Goal: Download file/media

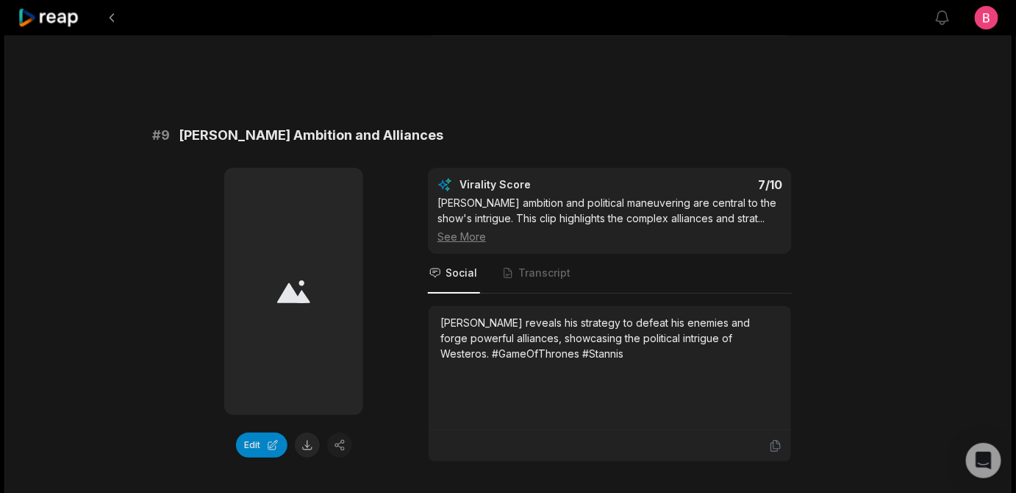
click at [309, 17] on button at bounding box center [307, 4] width 25 height 25
drag, startPoint x: 406, startPoint y: 66, endPoint x: 186, endPoint y: 66, distance: 219.9
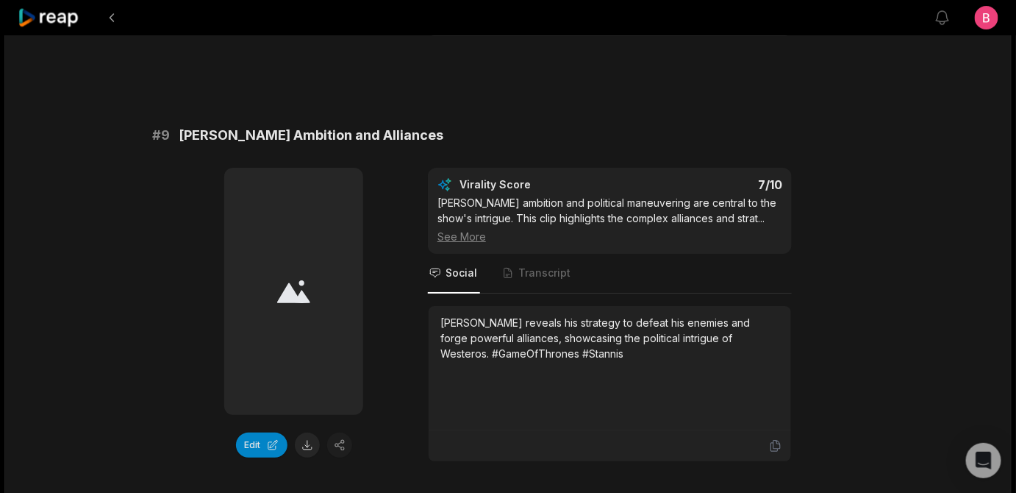
copy span "[PERSON_NAME]'s Oath and Loyalty"
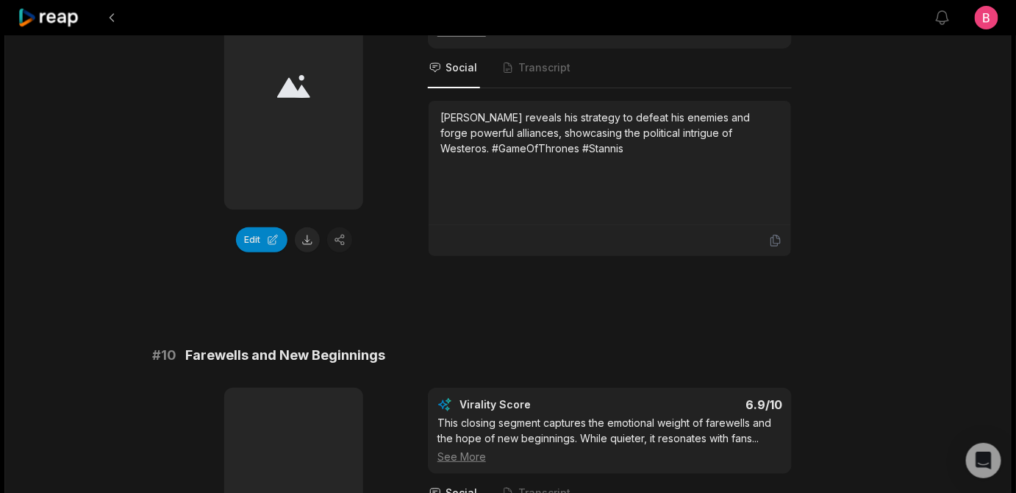
scroll to position [3593, 0]
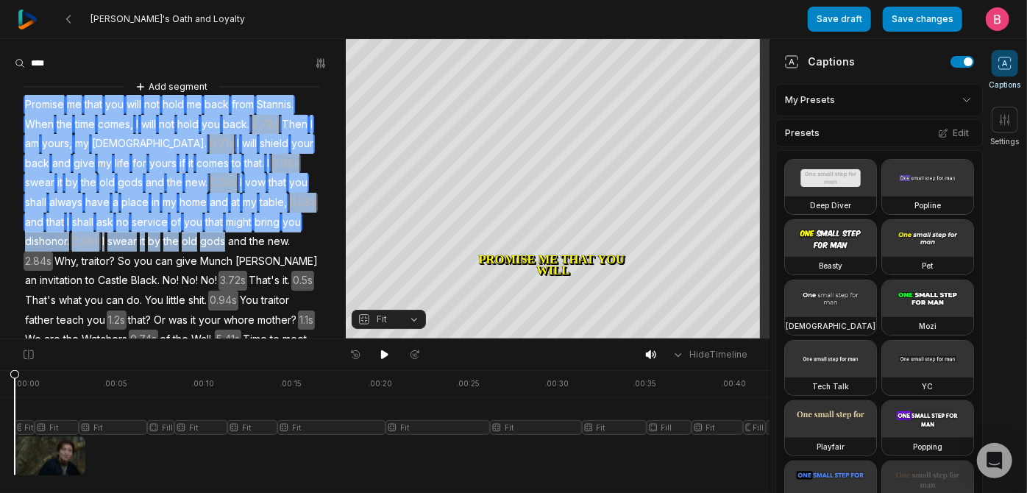
scroll to position [59, 0]
